Goal: Entertainment & Leisure: Consume media (video, audio)

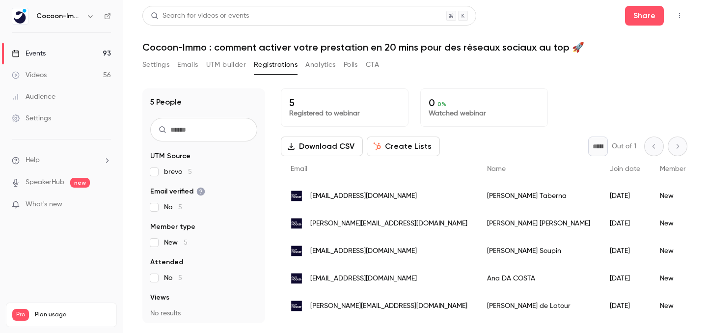
click at [54, 52] on link "Events 93" at bounding box center [61, 54] width 123 height 22
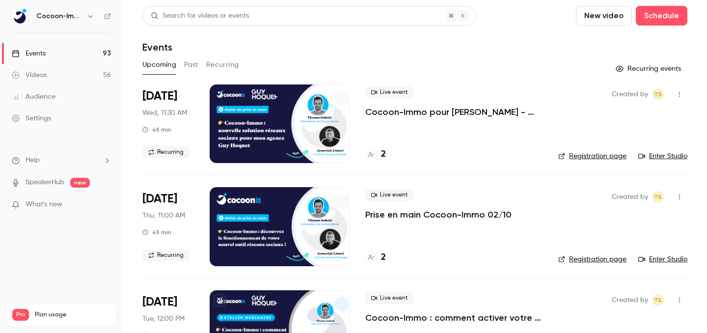
click at [51, 74] on link "Videos 56" at bounding box center [61, 75] width 123 height 22
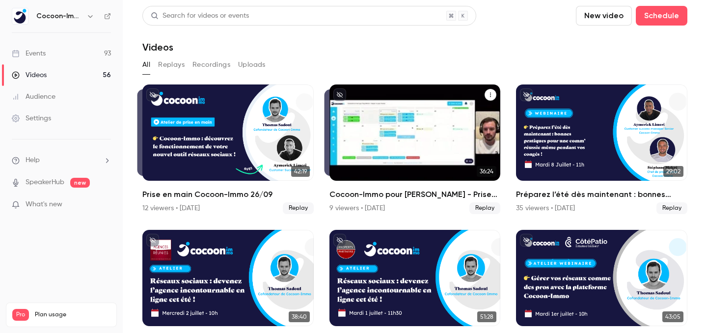
click at [493, 95] on icon "Cocoon-Immo pour Guy Hoquet - Prise en main" at bounding box center [490, 95] width 6 height 6
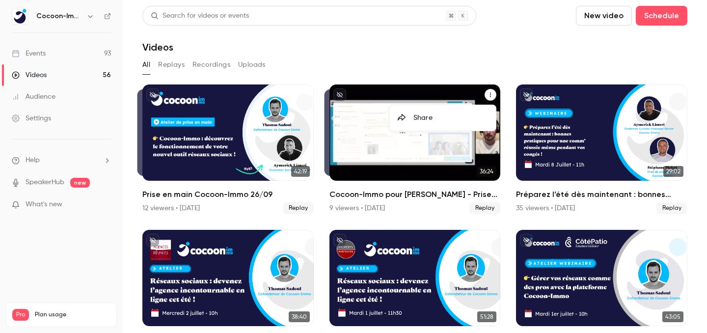
click at [449, 96] on div at bounding box center [353, 166] width 707 height 333
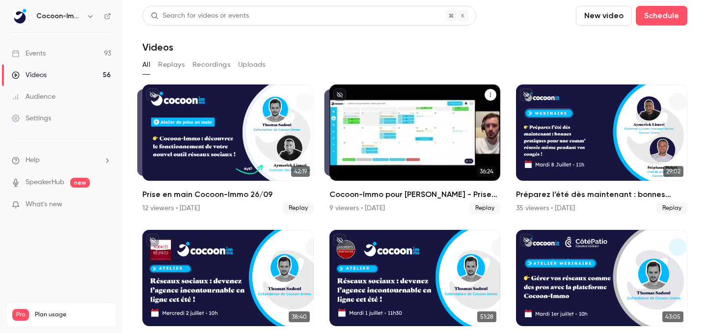
click at [449, 96] on div "Cocoon-Immo pour Guy Hoquet - Prise en main" at bounding box center [414, 132] width 171 height 96
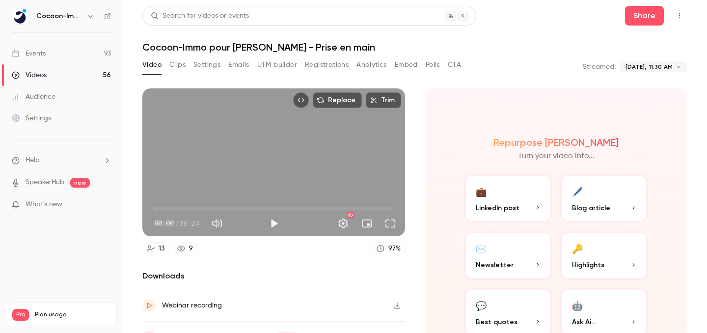
click at [399, 305] on icon "button" at bounding box center [397, 305] width 8 height 7
